Goal: Information Seeking & Learning: Learn about a topic

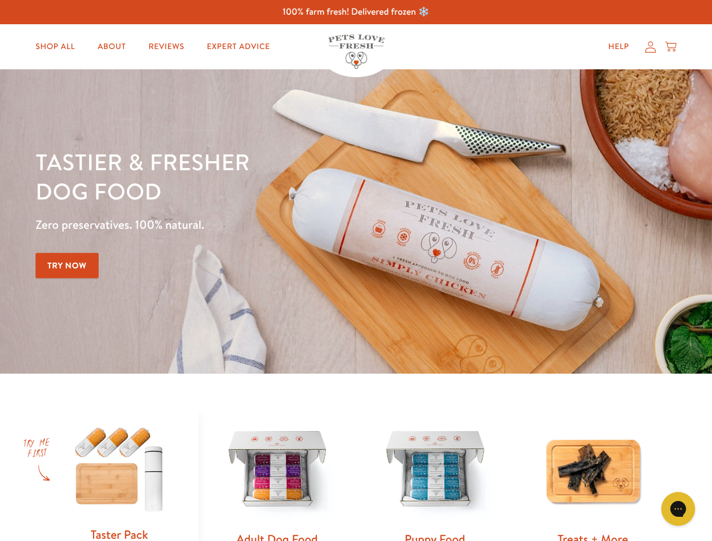
click at [356, 271] on div "Tastier & fresher dog food Zero preservatives. 100% natural. Try Now" at bounding box center [249, 221] width 427 height 149
click at [678, 509] on icon "Gorgias live chat" at bounding box center [678, 509] width 11 height 11
